Goal: Find specific page/section: Find specific page/section

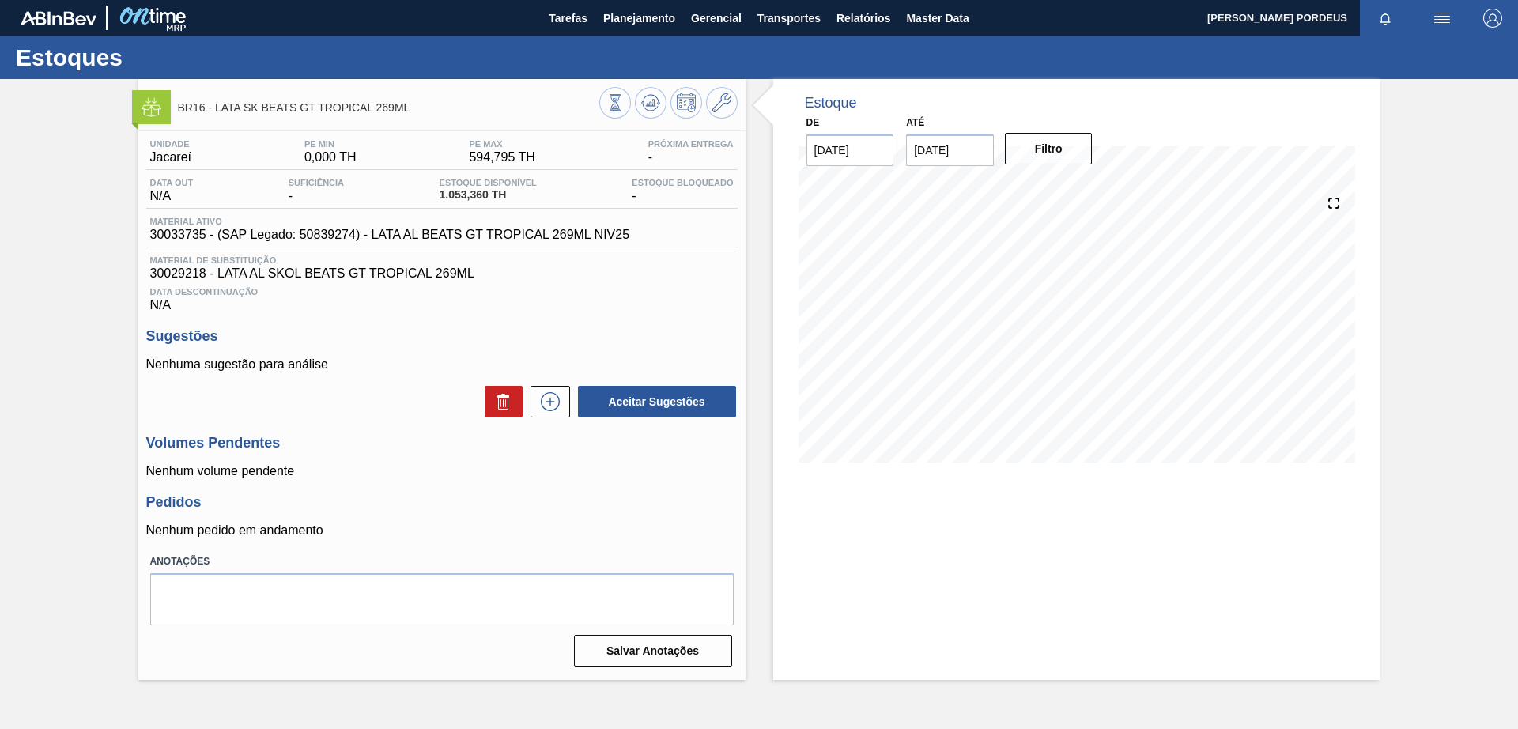
click at [74, 176] on div "BR16 - LATA SK BEATS GT TROPICAL 269ML Unidade Jacareí PE MIN 0,000 TH PE MAX 5…" at bounding box center [759, 379] width 1518 height 601
click at [644, 17] on span "Planejamento" at bounding box center [639, 18] width 72 height 19
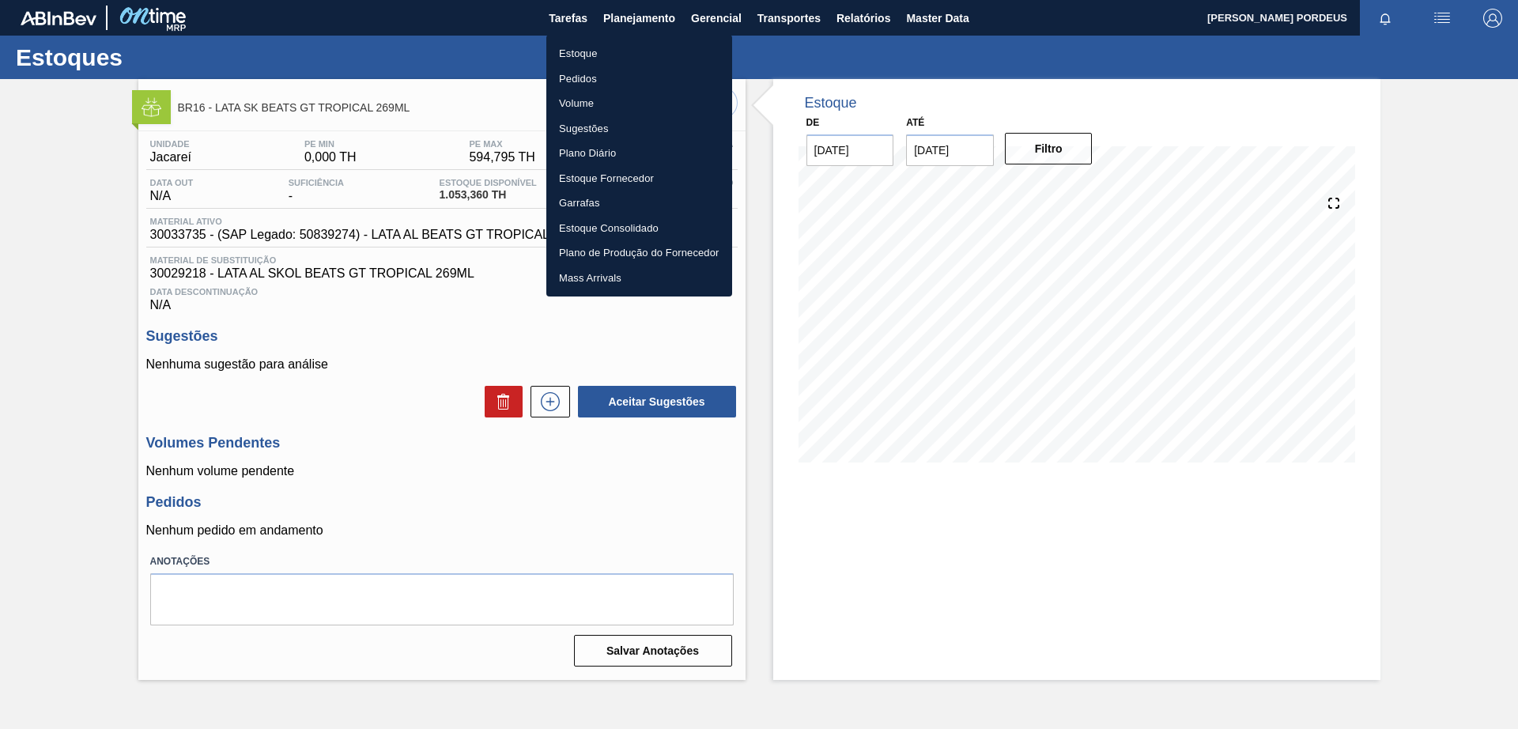
click at [607, 56] on li "Estoque" at bounding box center [639, 53] width 186 height 25
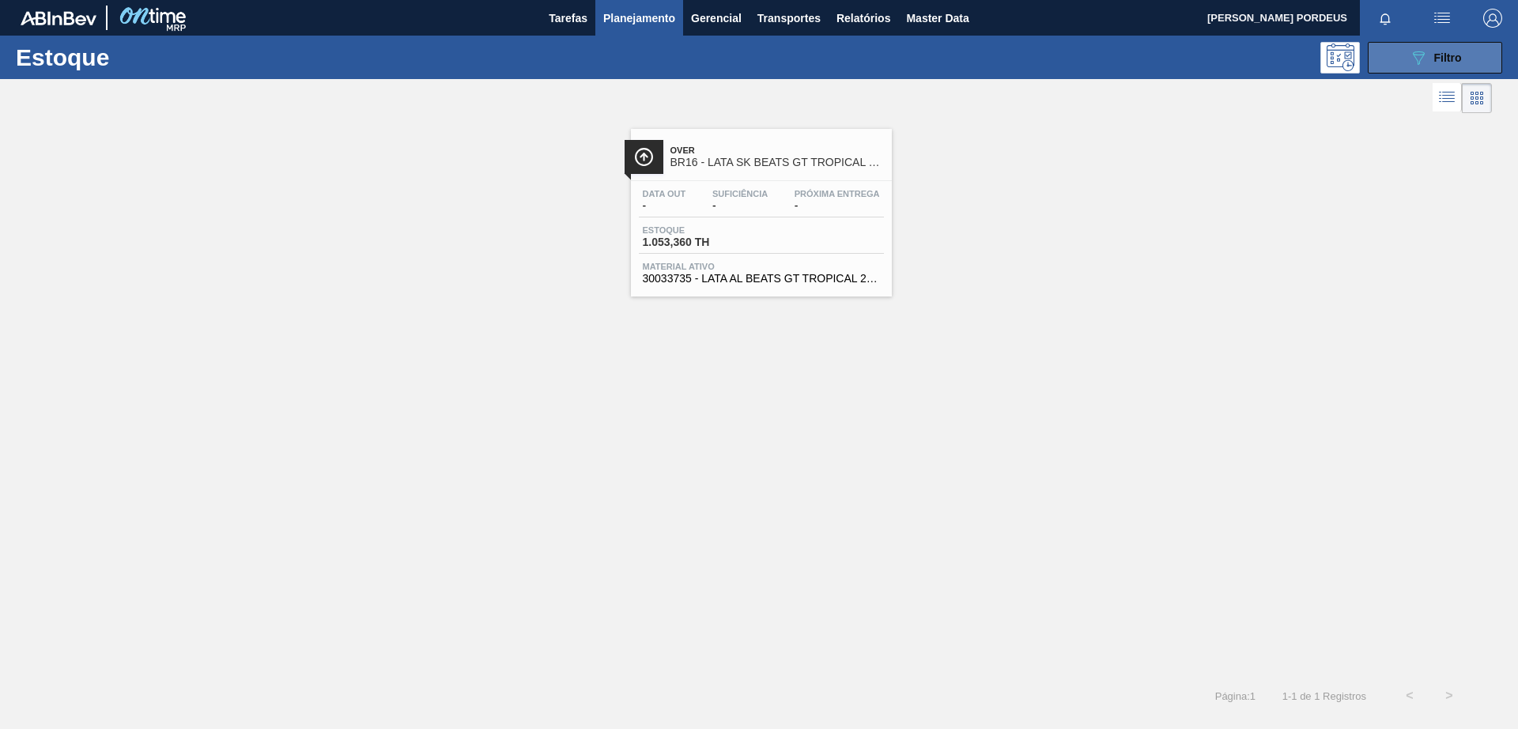
click at [1435, 52] on span "Filtro" at bounding box center [1449, 57] width 28 height 13
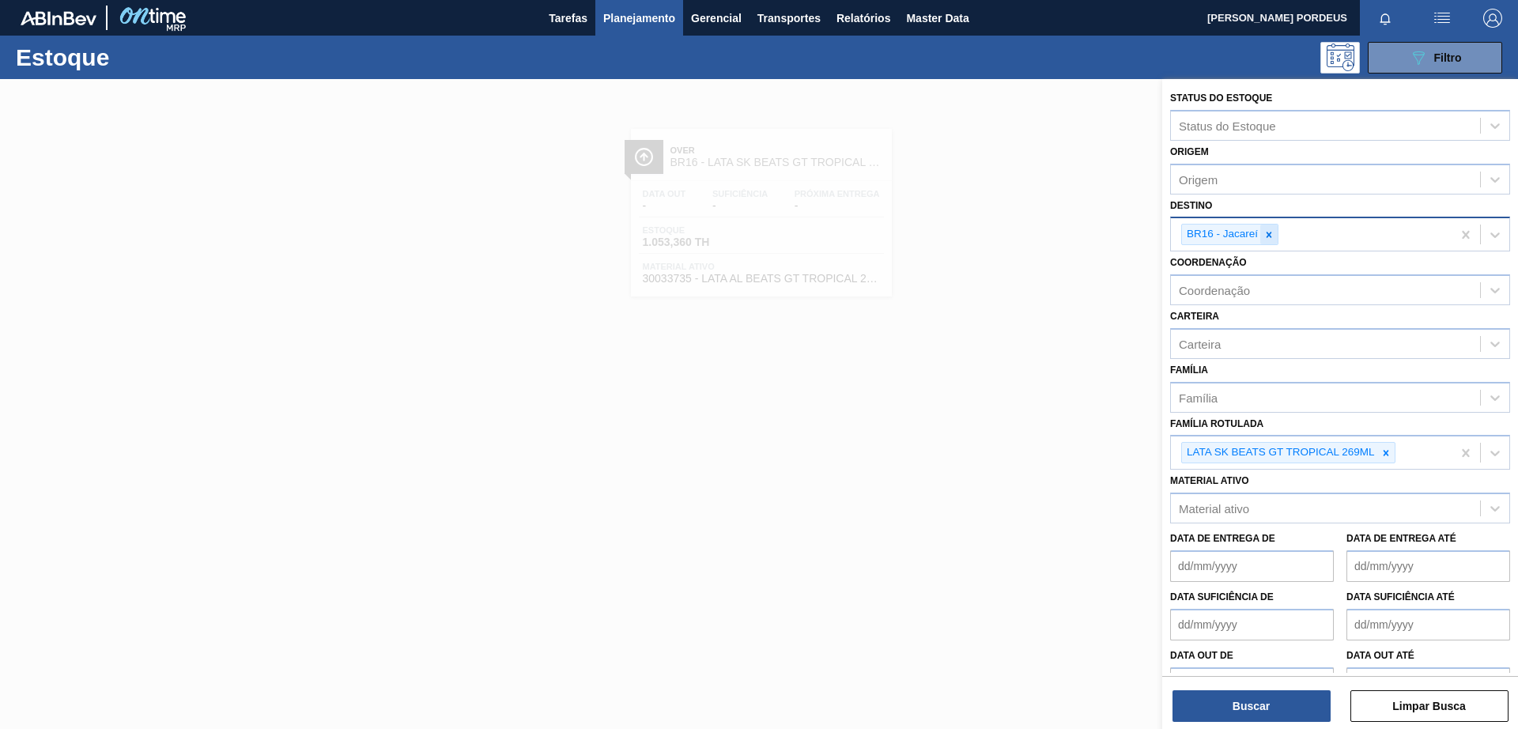
click at [1270, 232] on icon at bounding box center [1269, 234] width 11 height 11
click at [1387, 448] on icon at bounding box center [1386, 449] width 6 height 6
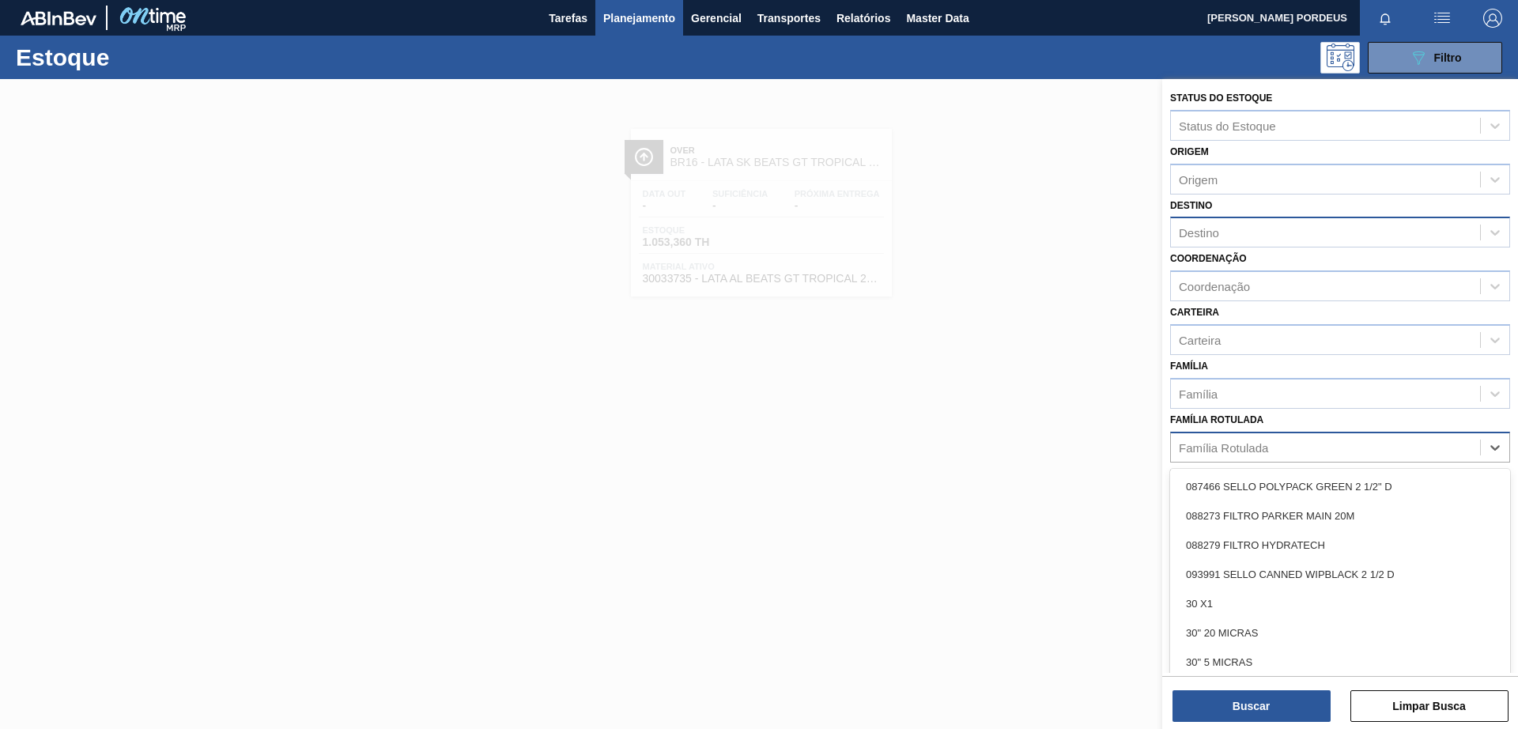
click at [1382, 446] on div "Família Rotulada" at bounding box center [1325, 447] width 309 height 23
type Rotulada "gt"
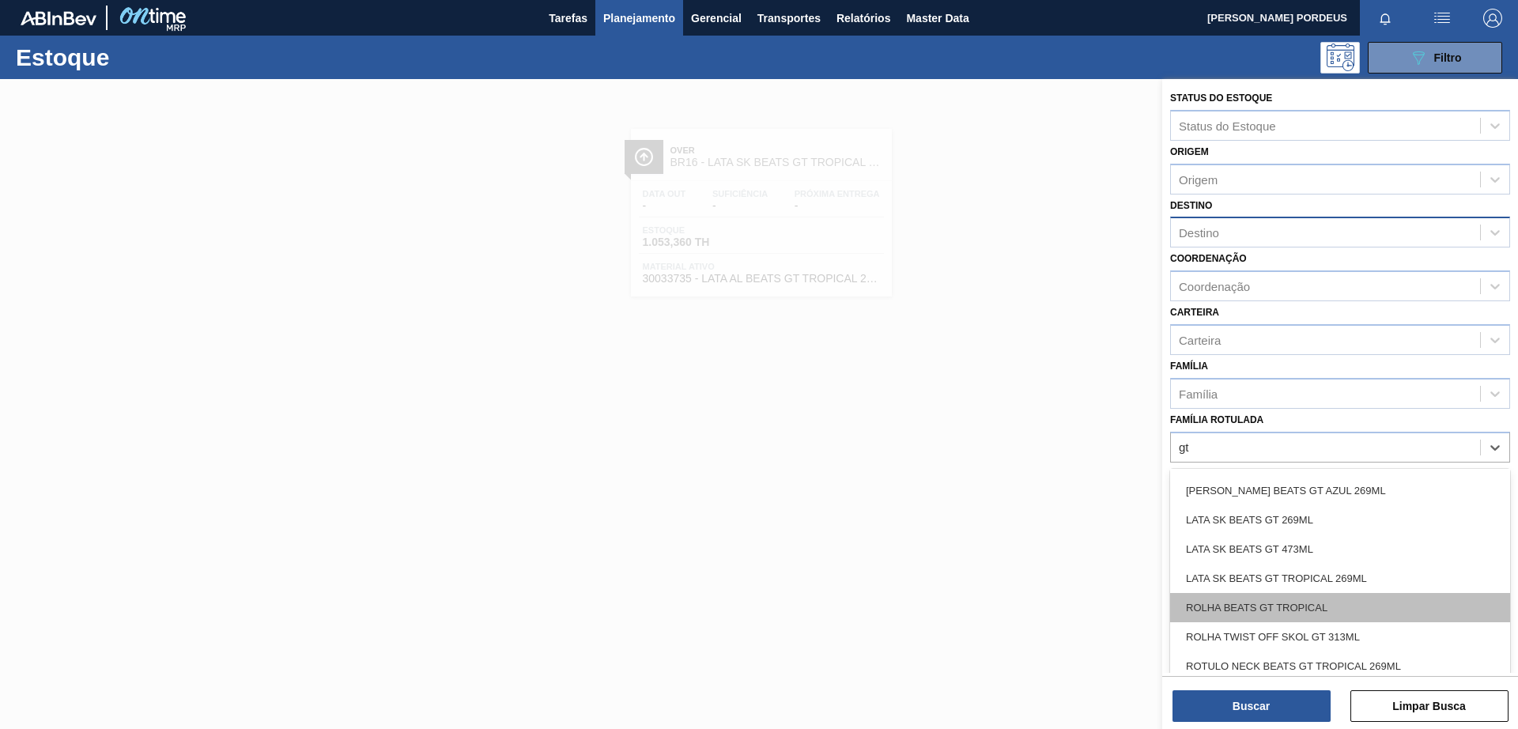
scroll to position [343, 0]
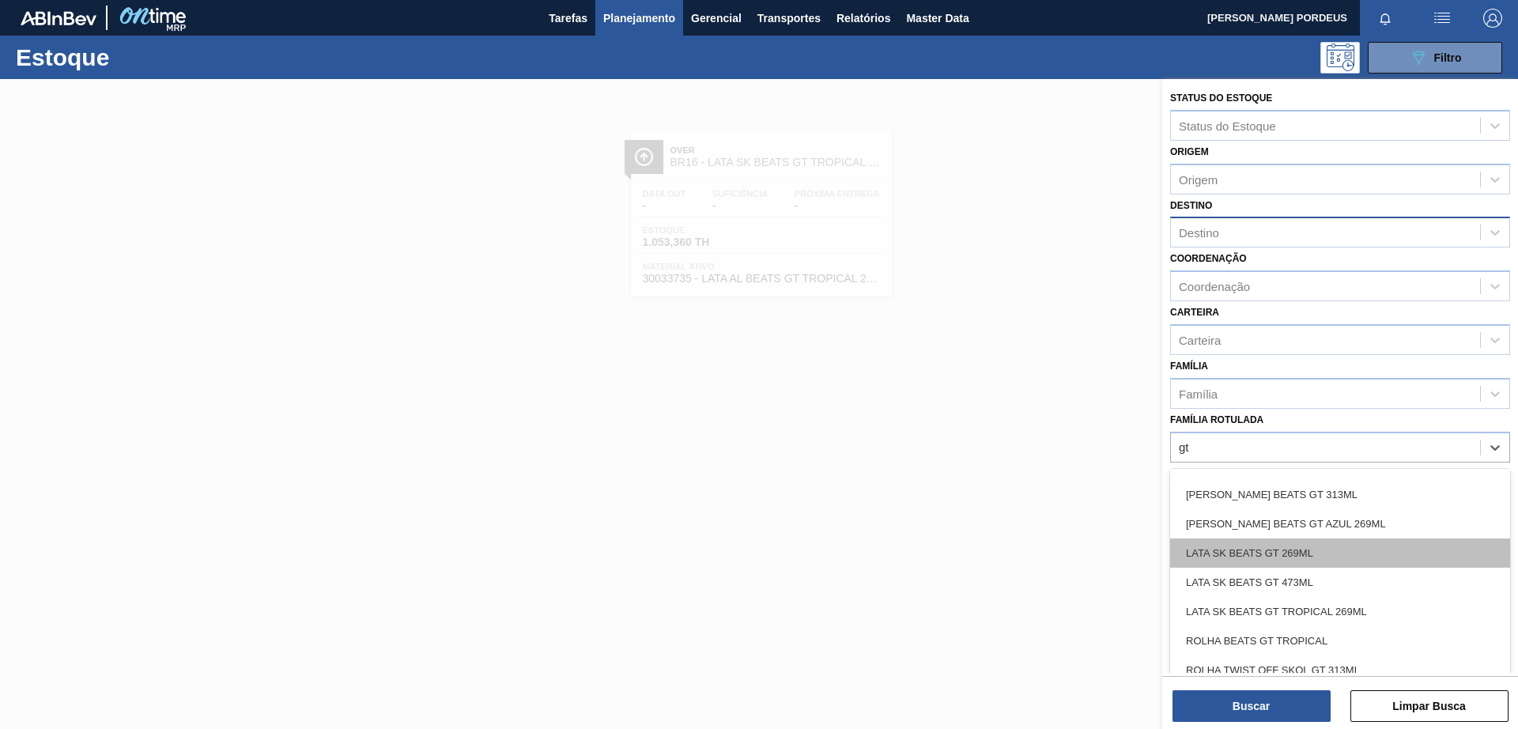
click at [1382, 558] on div "LATA SK BEATS GT 269ML" at bounding box center [1340, 553] width 340 height 29
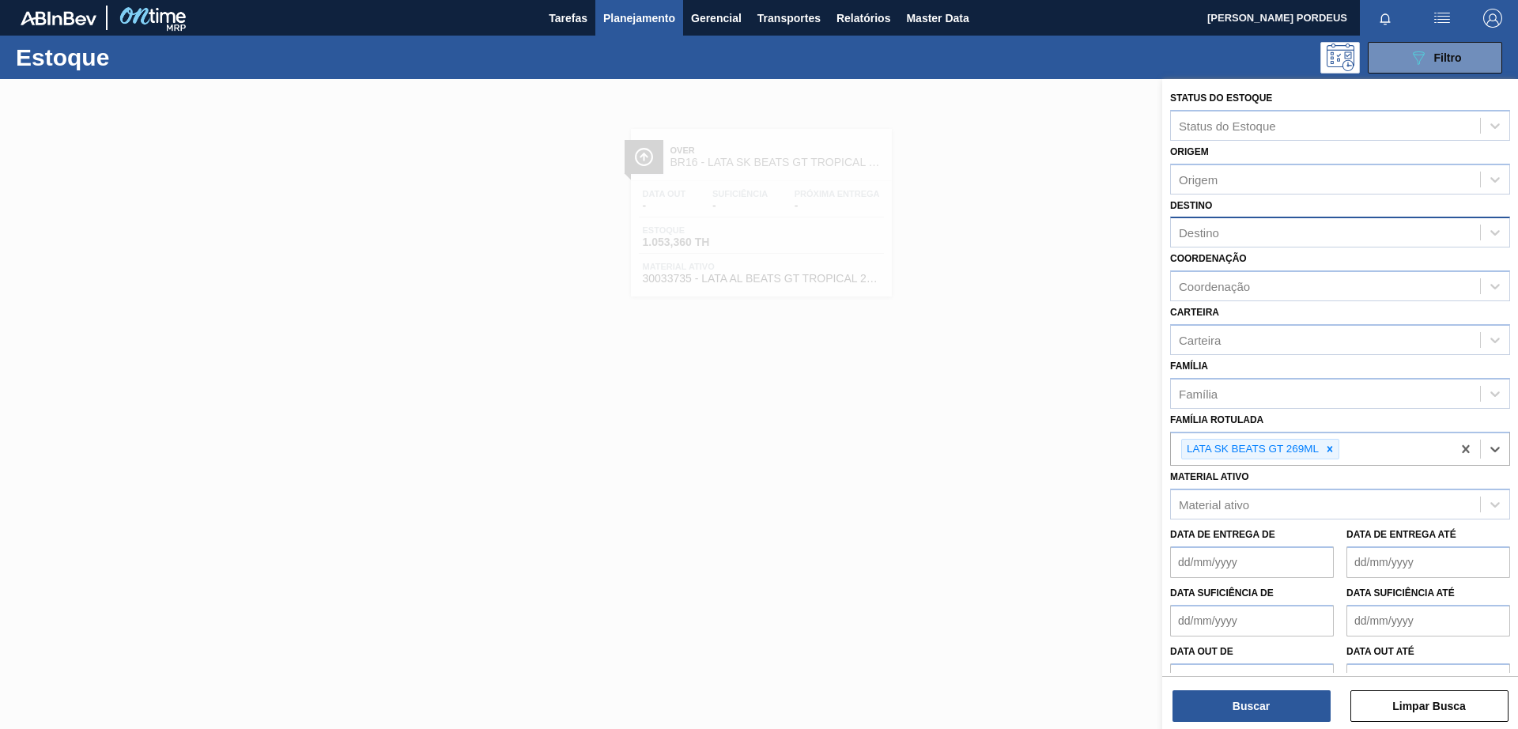
click at [1227, 233] on div "Destino" at bounding box center [1325, 232] width 309 height 23
type input "pira"
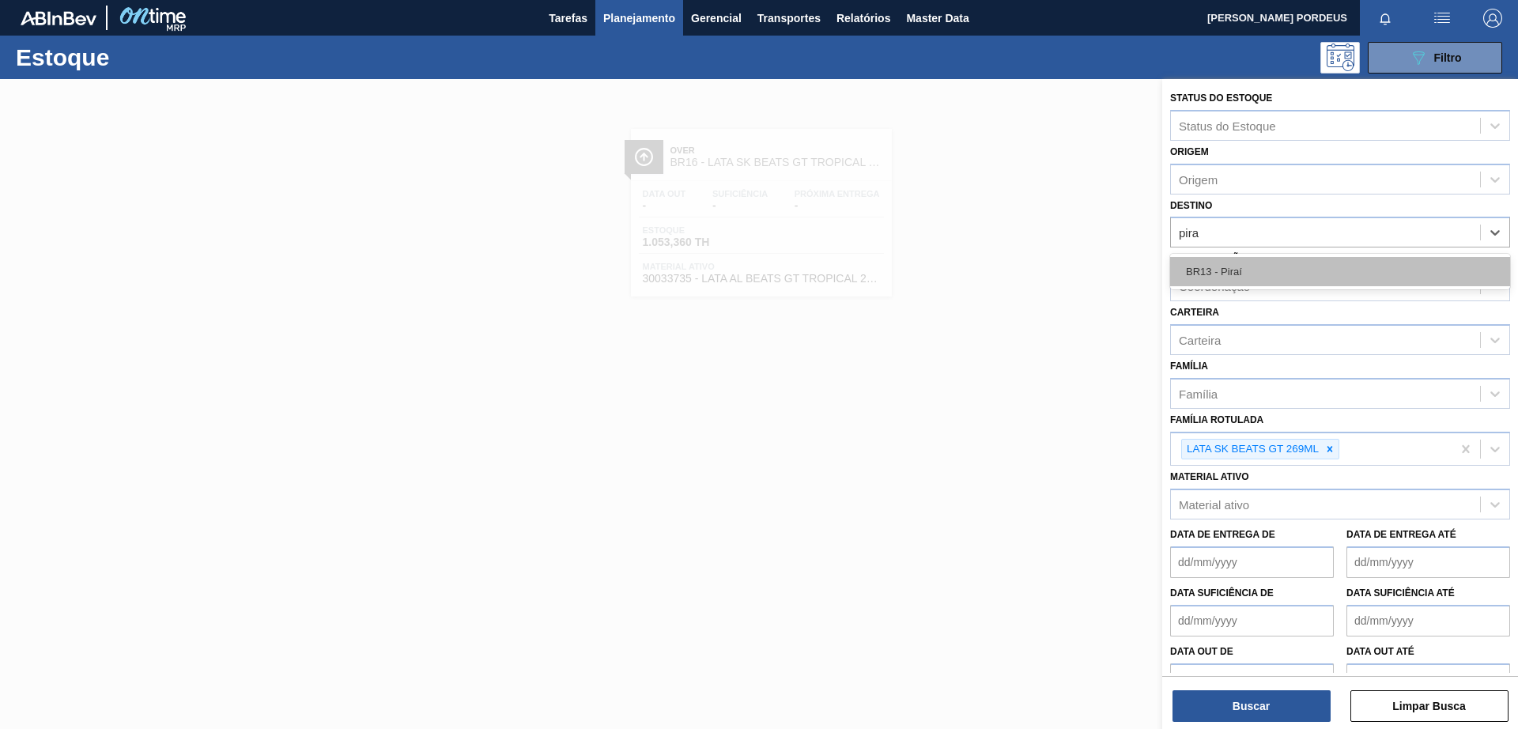
click at [1307, 263] on div "BR13 - Piraí" at bounding box center [1340, 271] width 340 height 29
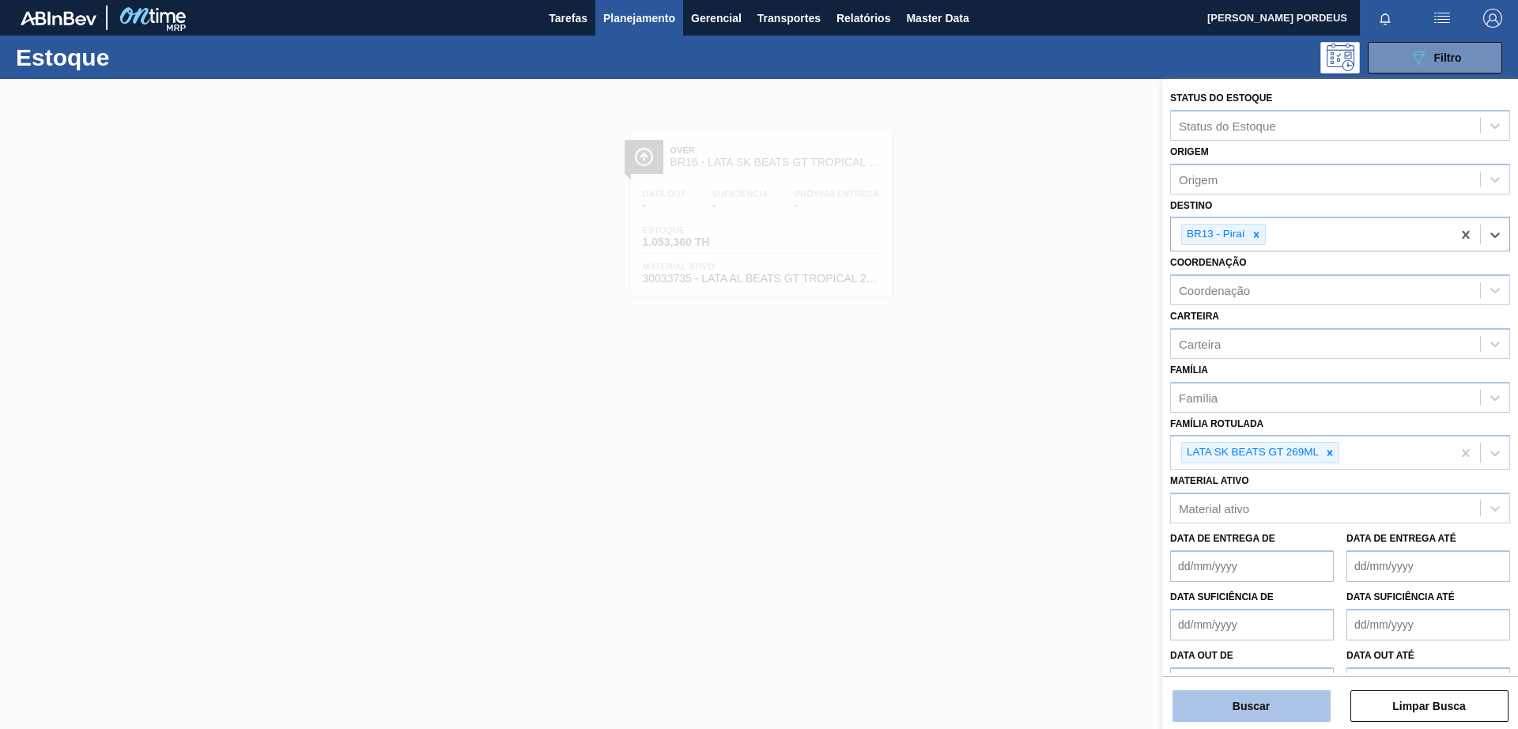
click at [1253, 712] on button "Buscar" at bounding box center [1252, 706] width 158 height 32
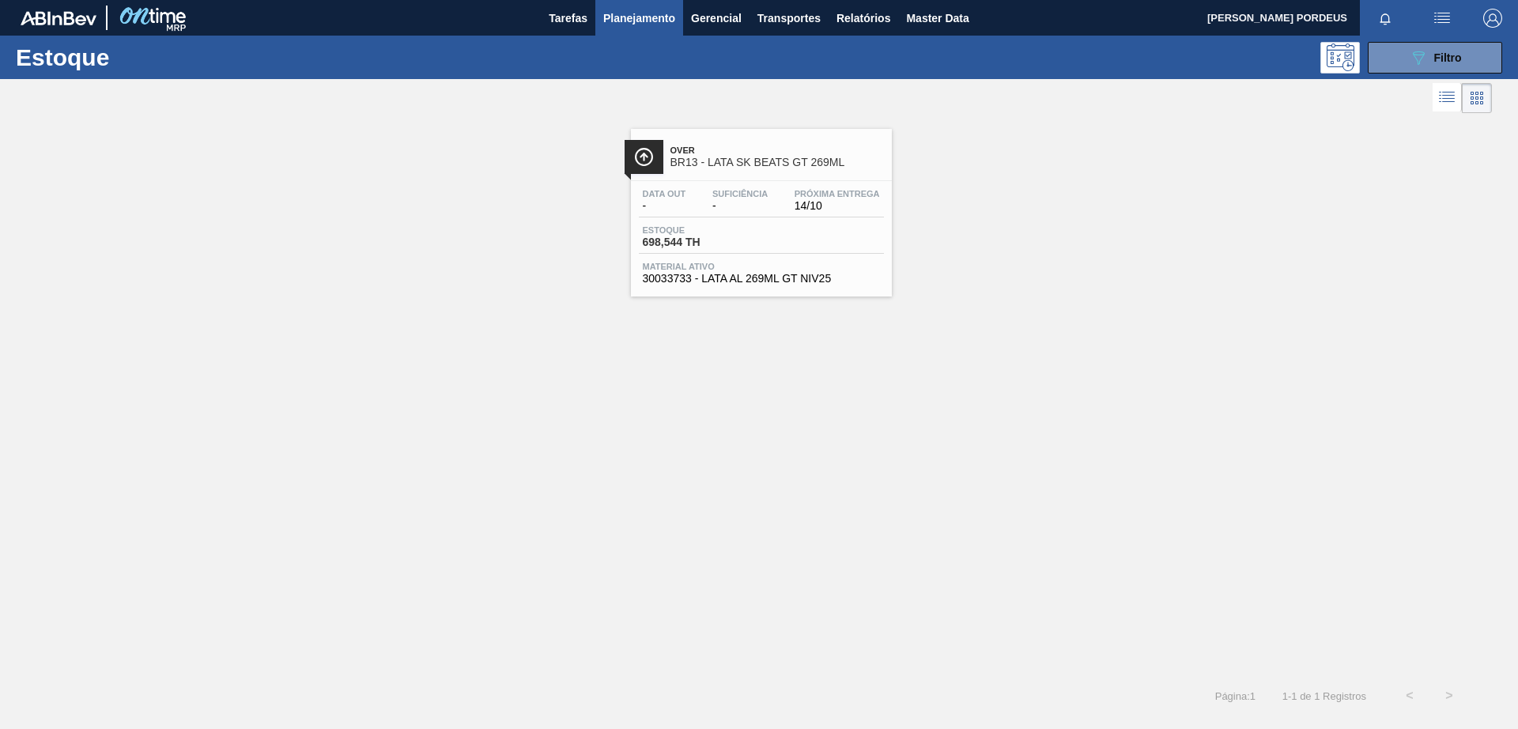
click at [709, 205] on div "Suficiência -" at bounding box center [740, 200] width 63 height 23
